Goal: Information Seeking & Learning: Learn about a topic

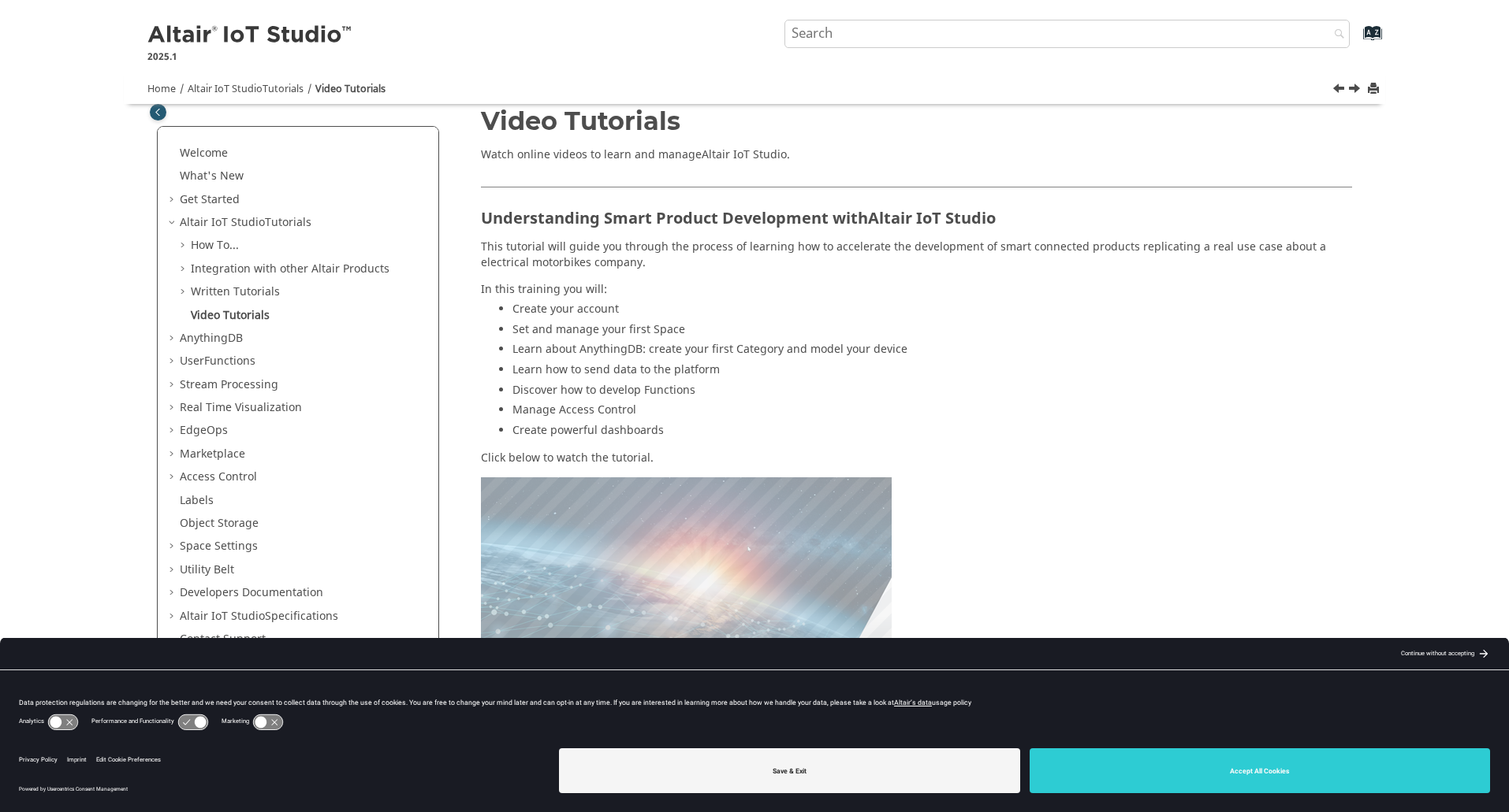
scroll to position [52, 0]
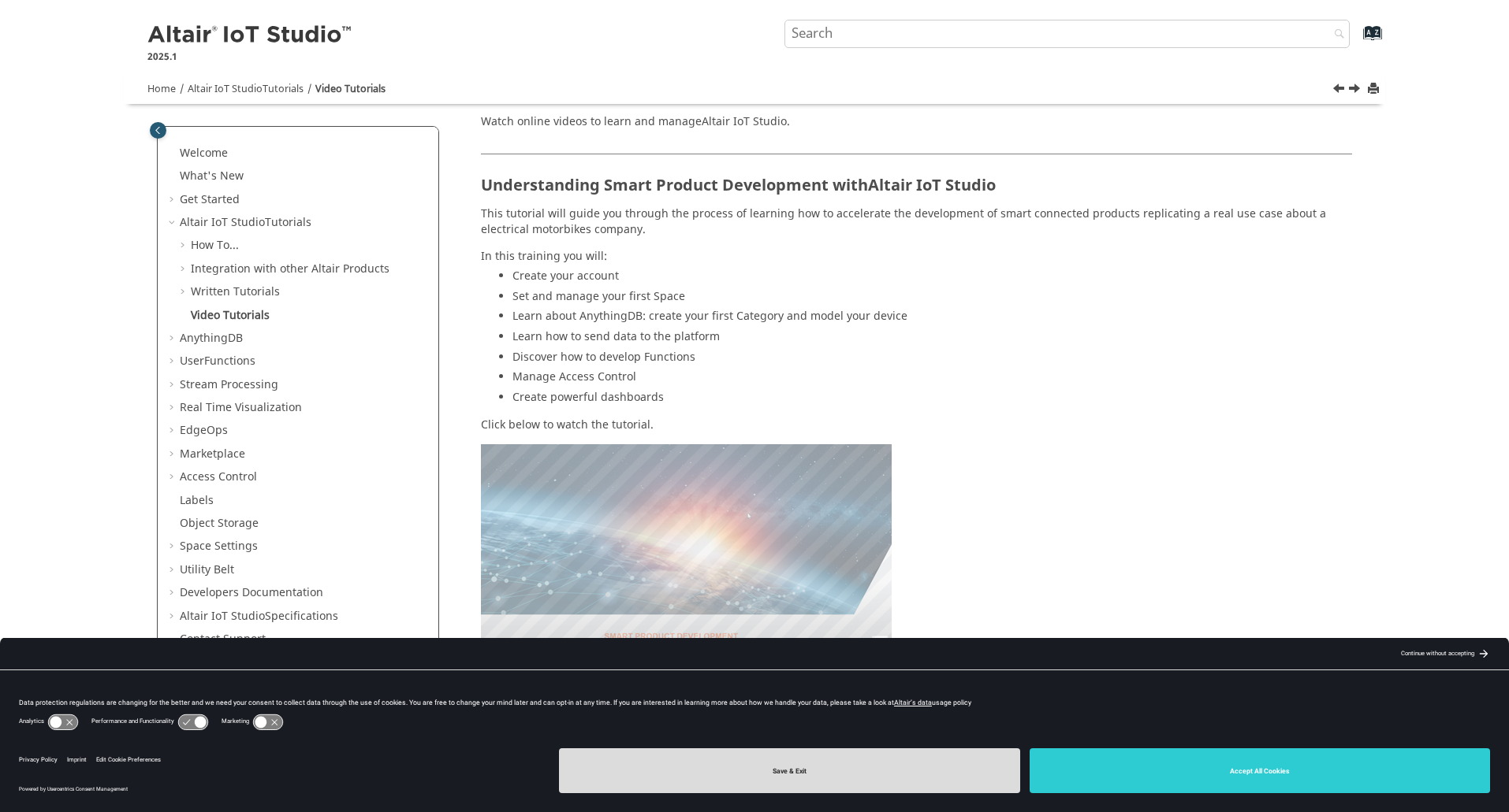
click at [943, 764] on button "Save & Exit" at bounding box center [789, 771] width 461 height 45
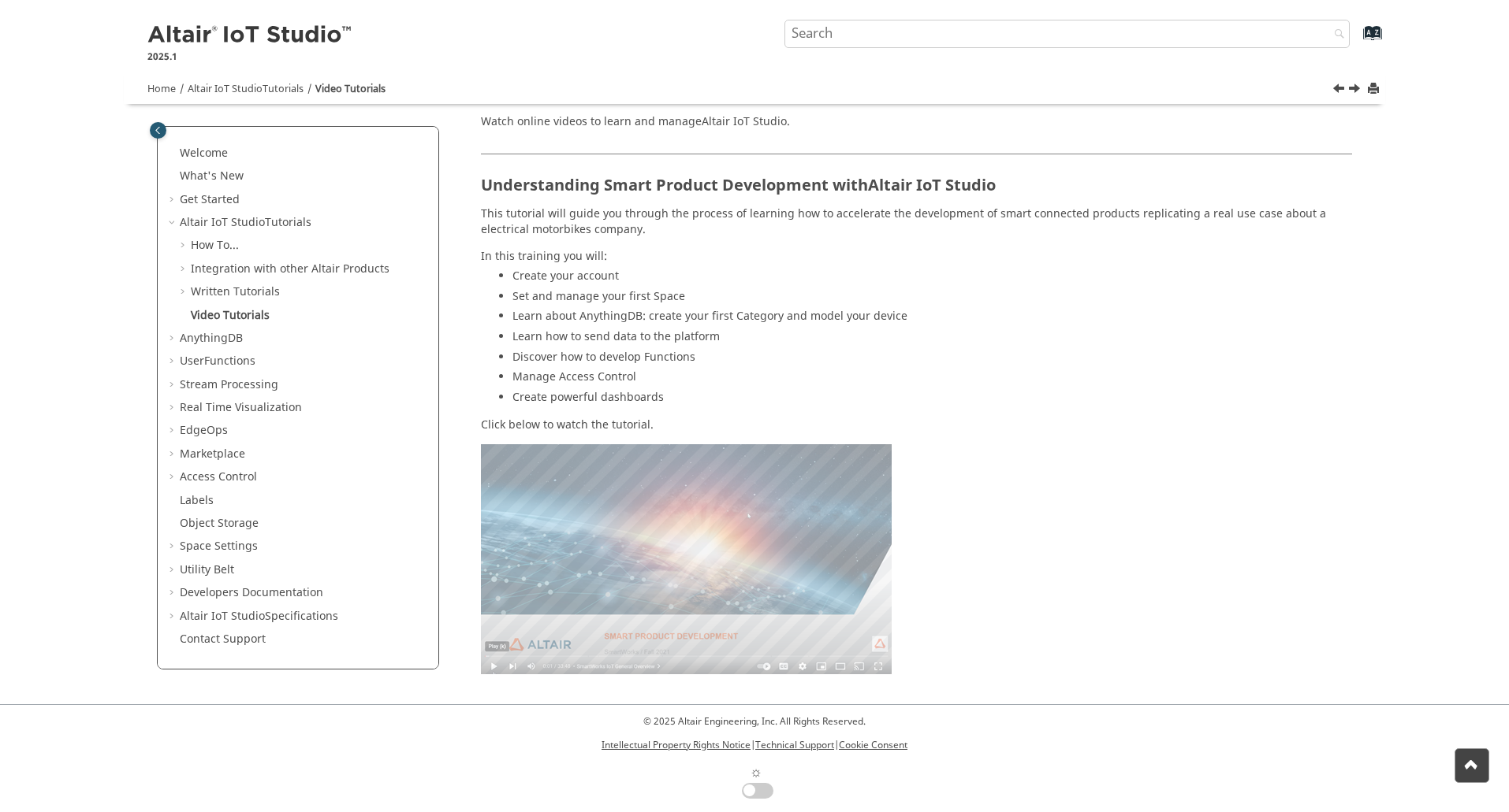
click at [481, 675] on area at bounding box center [481, 675] width 0 height 0
